Goal: Task Accomplishment & Management: Use online tool/utility

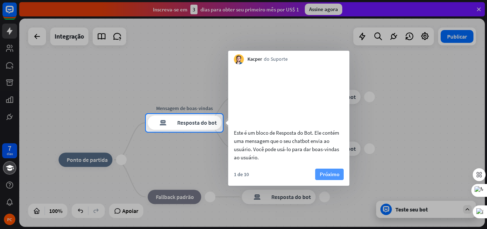
click at [326, 179] on font "Próximo" at bounding box center [330, 174] width 20 height 10
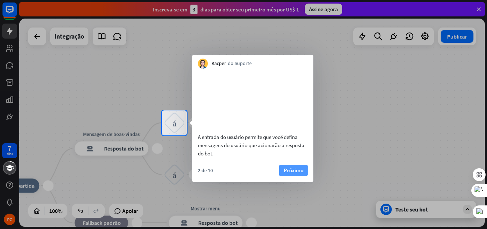
click at [293, 173] on button "Próximo" at bounding box center [293, 169] width 29 height 11
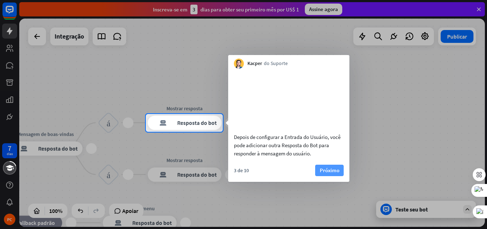
click at [328, 174] on font "Próximo" at bounding box center [330, 170] width 20 height 10
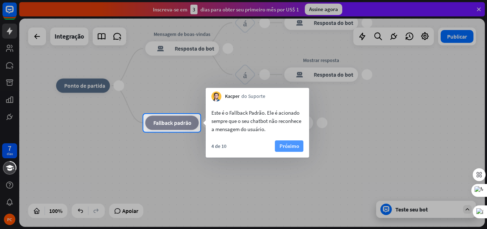
click at [283, 141] on button "Próximo" at bounding box center [289, 145] width 29 height 11
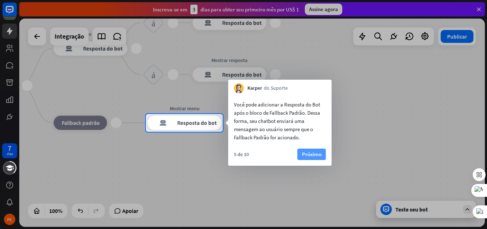
click at [306, 154] on font "Próximo" at bounding box center [312, 154] width 20 height 7
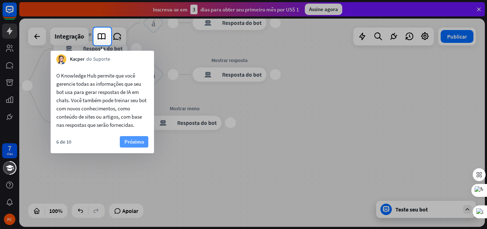
click at [142, 139] on font "Próximo" at bounding box center [134, 141] width 20 height 7
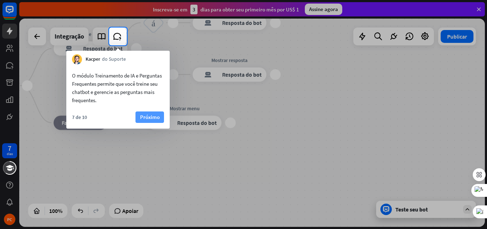
click at [147, 122] on button "Próximo" at bounding box center [150, 116] width 29 height 11
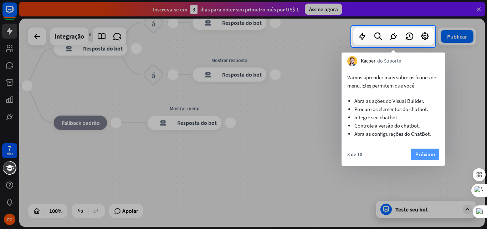
click at [434, 158] on font "Próximo" at bounding box center [426, 154] width 20 height 10
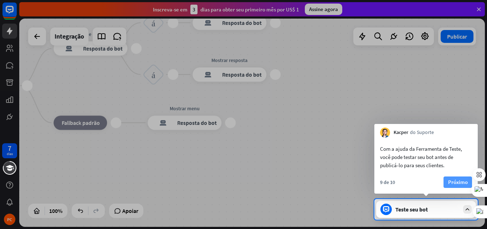
click at [457, 186] on font "Próximo" at bounding box center [458, 182] width 20 height 10
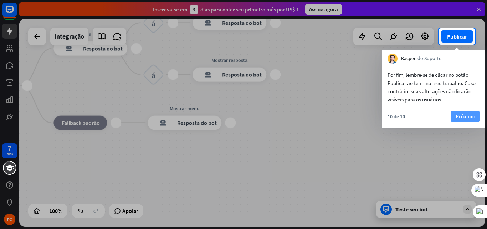
click at [461, 119] on font "Próximo" at bounding box center [466, 116] width 20 height 7
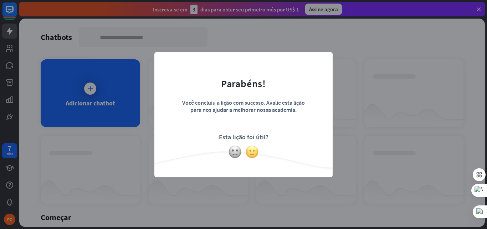
click at [252, 153] on img at bounding box center [252, 152] width 14 height 14
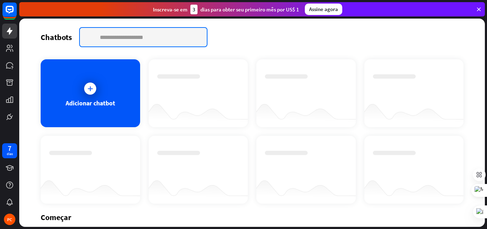
click at [148, 36] on input "text" at bounding box center [143, 37] width 127 height 19
type input "**********"
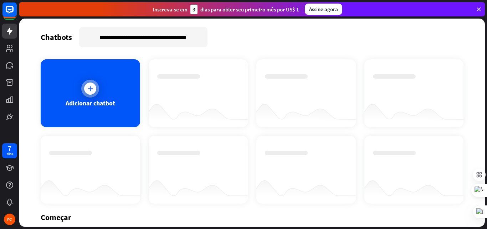
scroll to position [0, 0]
click at [87, 88] on icon at bounding box center [90, 88] width 7 height 7
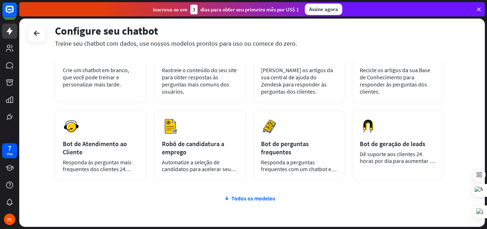
scroll to position [64, 0]
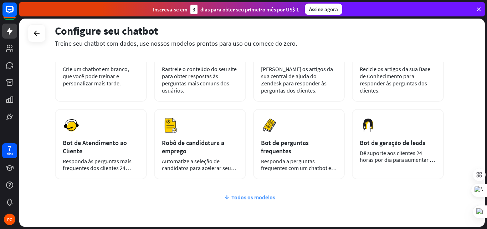
click at [260, 197] on font "Todos os modelos" at bounding box center [253, 196] width 44 height 7
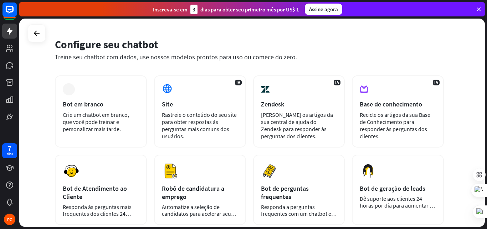
scroll to position [25, 0]
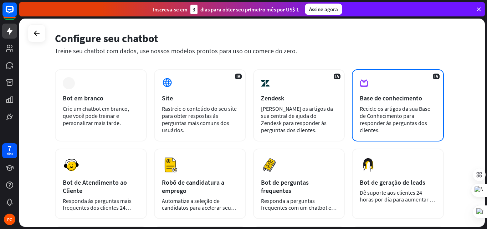
click at [395, 104] on div "IA Base de conhecimento Recicle os artigos da sua Base de Conhecimento para res…" at bounding box center [398, 105] width 92 height 72
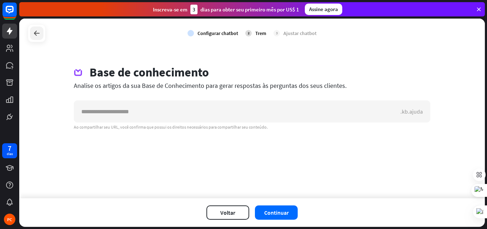
click at [39, 29] on icon at bounding box center [36, 33] width 9 height 9
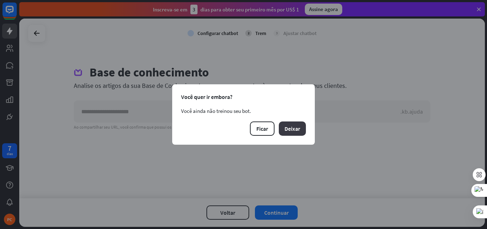
click at [293, 128] on font "Deixar" at bounding box center [293, 128] width 16 height 7
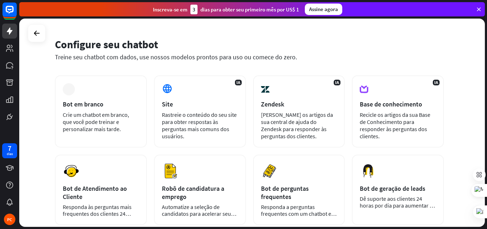
scroll to position [19, 0]
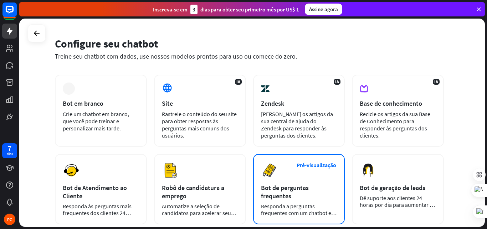
click at [302, 192] on div "Bot de perguntas frequentes" at bounding box center [299, 191] width 76 height 16
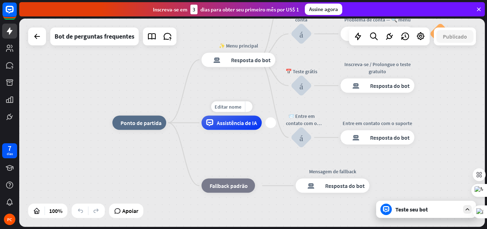
click at [237, 124] on font "Assistência de IA" at bounding box center [237, 122] width 40 height 7
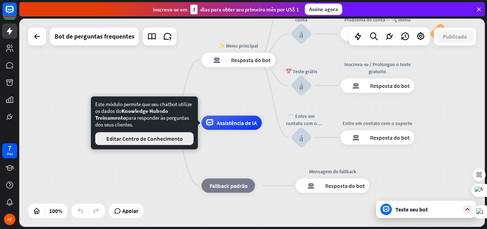
click at [173, 136] on font "Editar Centro de Conhecimento" at bounding box center [144, 138] width 77 height 7
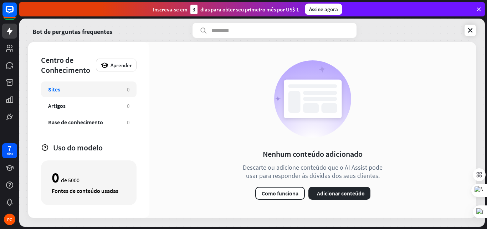
click at [100, 86] on div "Sites" at bounding box center [84, 89] width 72 height 7
click at [98, 90] on div "Sites" at bounding box center [84, 89] width 72 height 7
click at [471, 30] on icon at bounding box center [470, 30] width 7 height 7
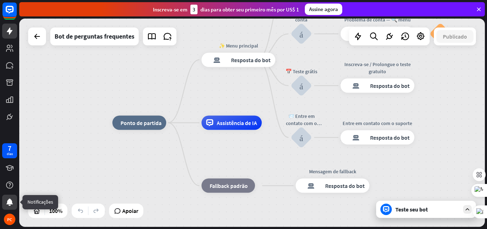
click at [11, 201] on icon at bounding box center [9, 201] width 6 height 7
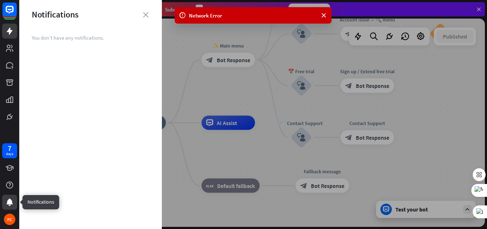
click at [11, 201] on icon at bounding box center [9, 201] width 6 height 7
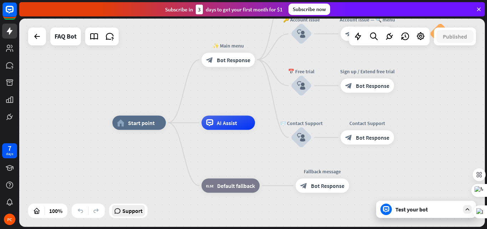
click at [129, 210] on span "Support" at bounding box center [132, 210] width 20 height 11
